Goal: Task Accomplishment & Management: Use online tool/utility

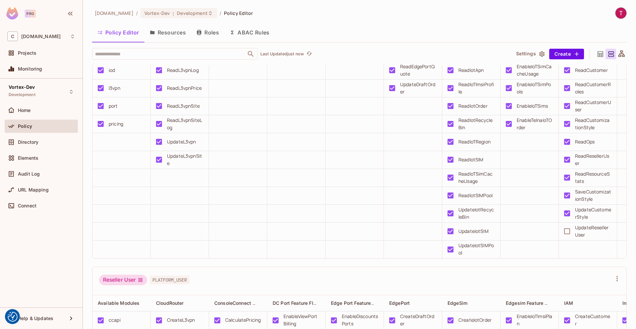
scroll to position [764, 0]
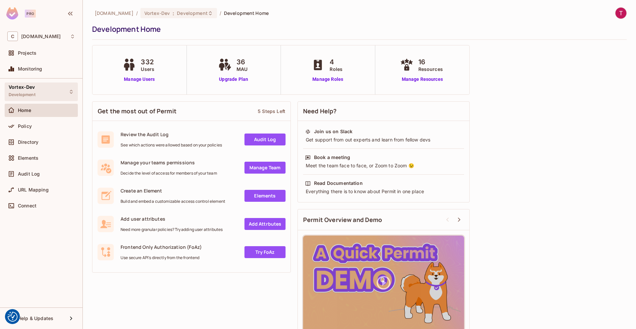
click at [47, 96] on div "Vortex-Dev Development" at bounding box center [41, 92] width 73 height 18
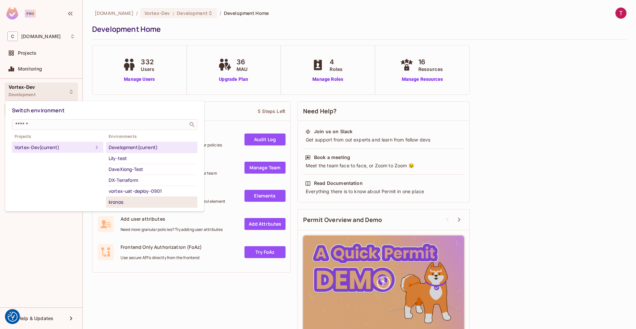
click at [118, 201] on div "kronos" at bounding box center [152, 202] width 86 height 8
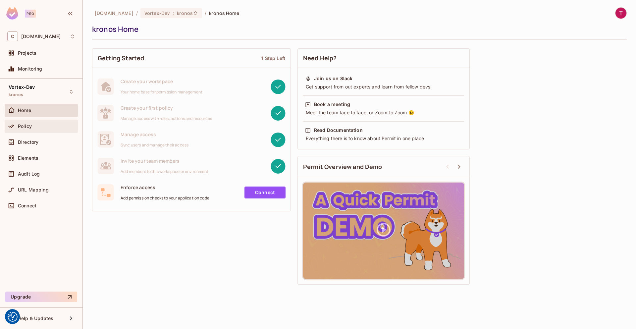
click at [40, 128] on div "Policy" at bounding box center [46, 126] width 57 height 5
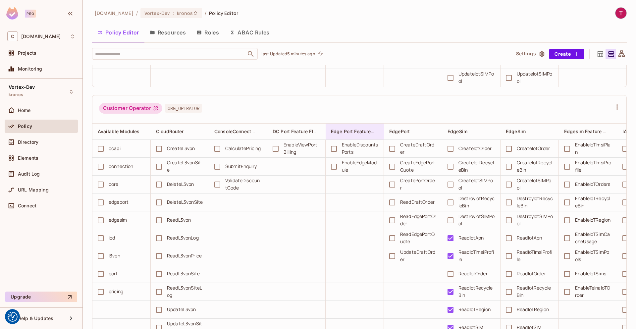
scroll to position [358, 0]
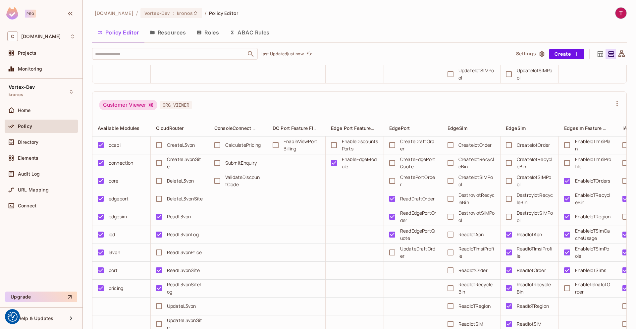
scroll to position [636, 0]
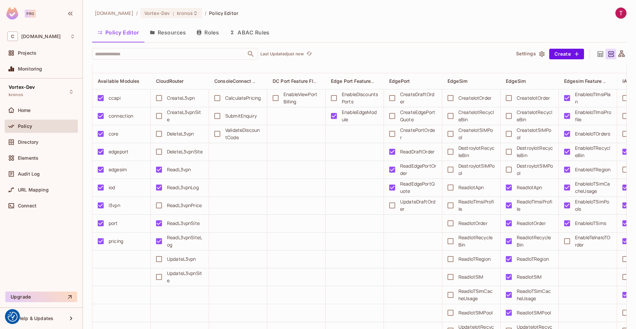
scroll to position [835, 0]
